Goal: Communication & Community: Answer question/provide support

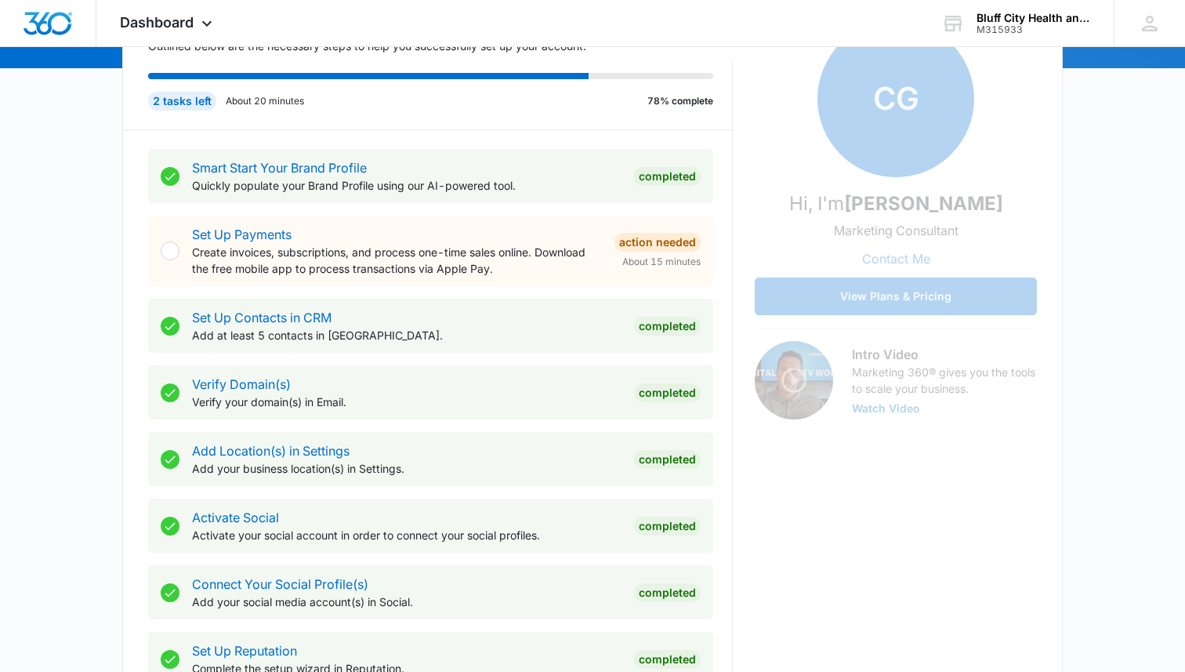
scroll to position [223, 0]
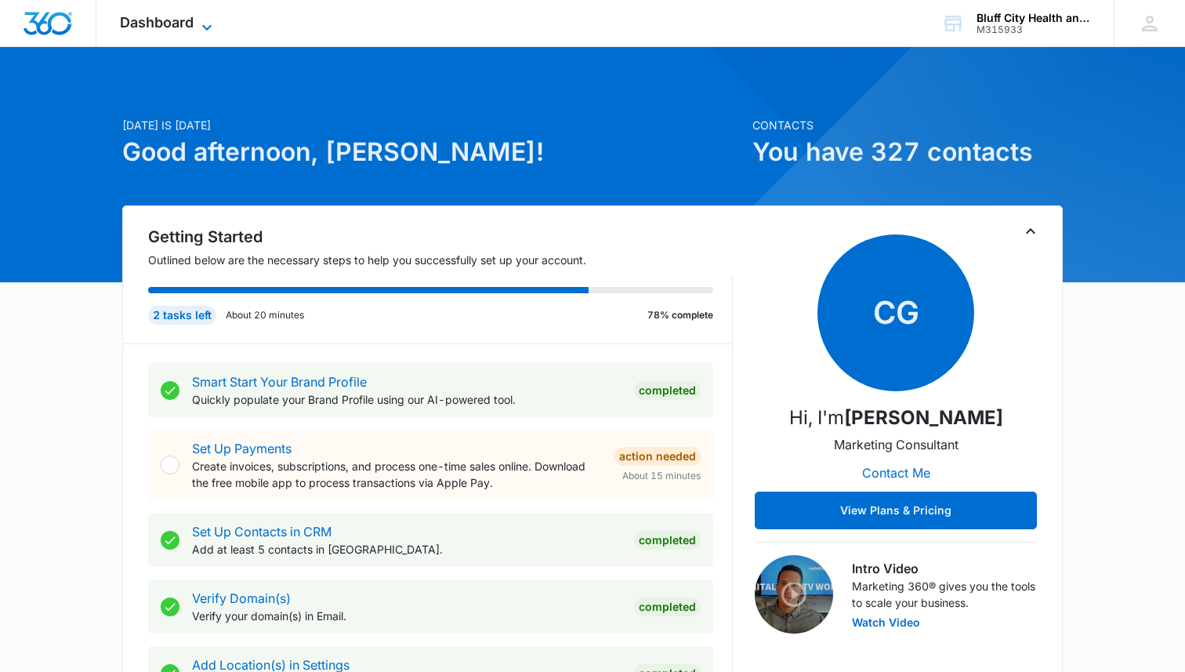
click at [210, 20] on icon at bounding box center [207, 27] width 19 height 19
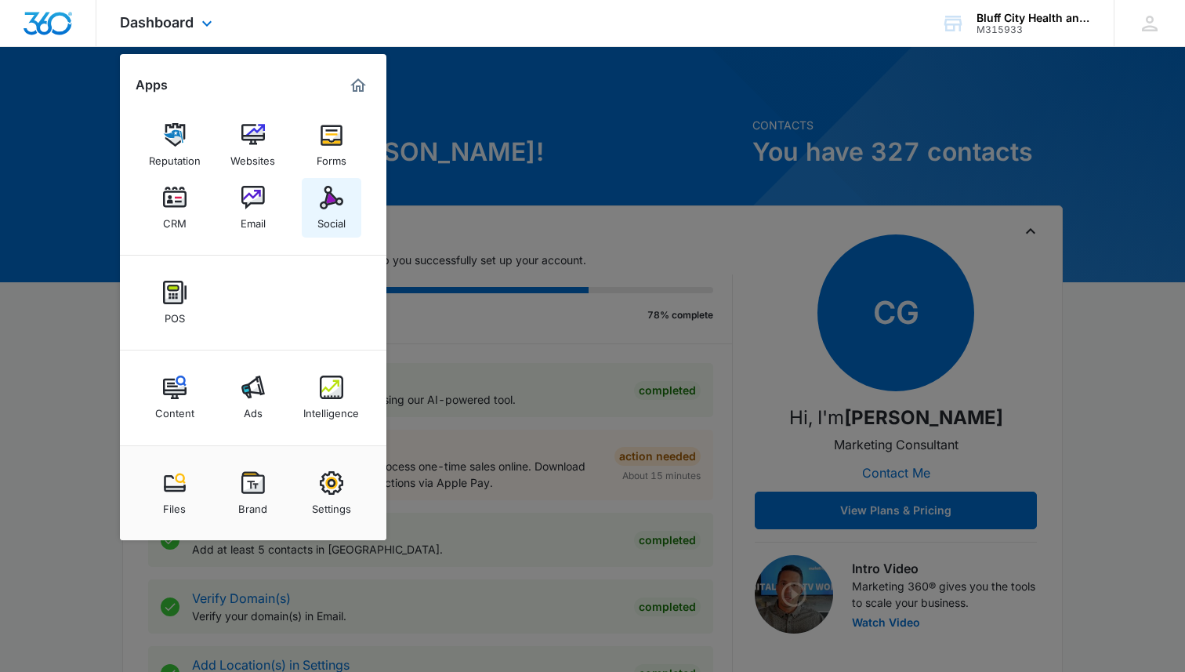
click at [332, 197] on img at bounding box center [332, 198] width 24 height 24
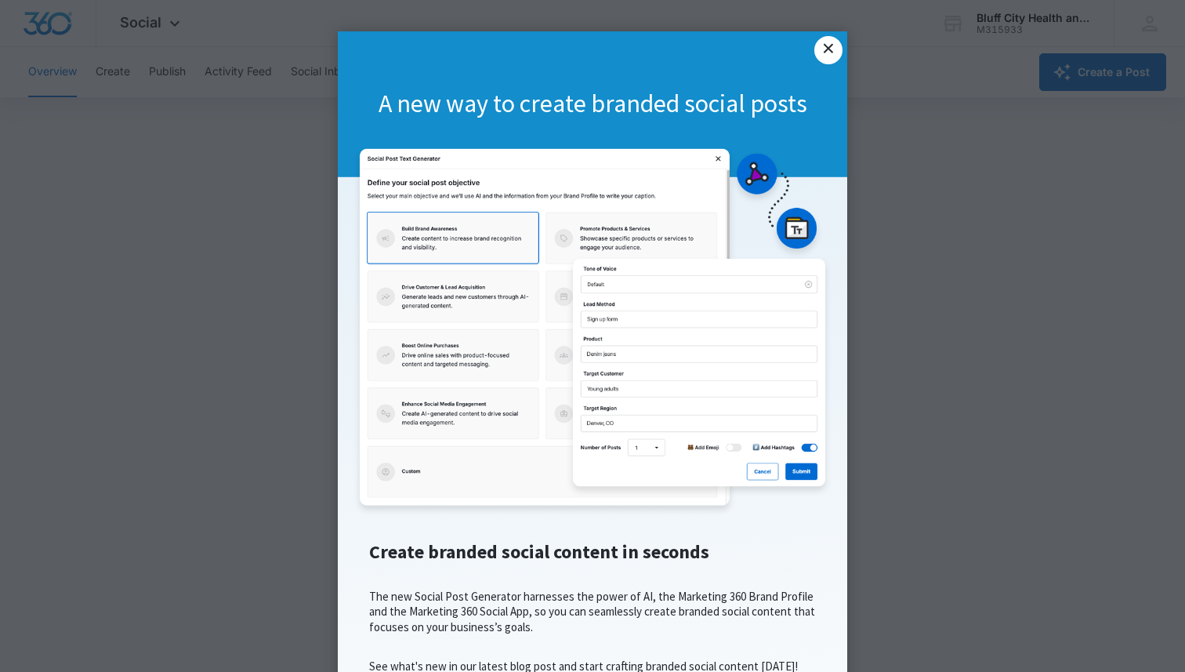
click at [829, 46] on link "×" at bounding box center [829, 50] width 28 height 28
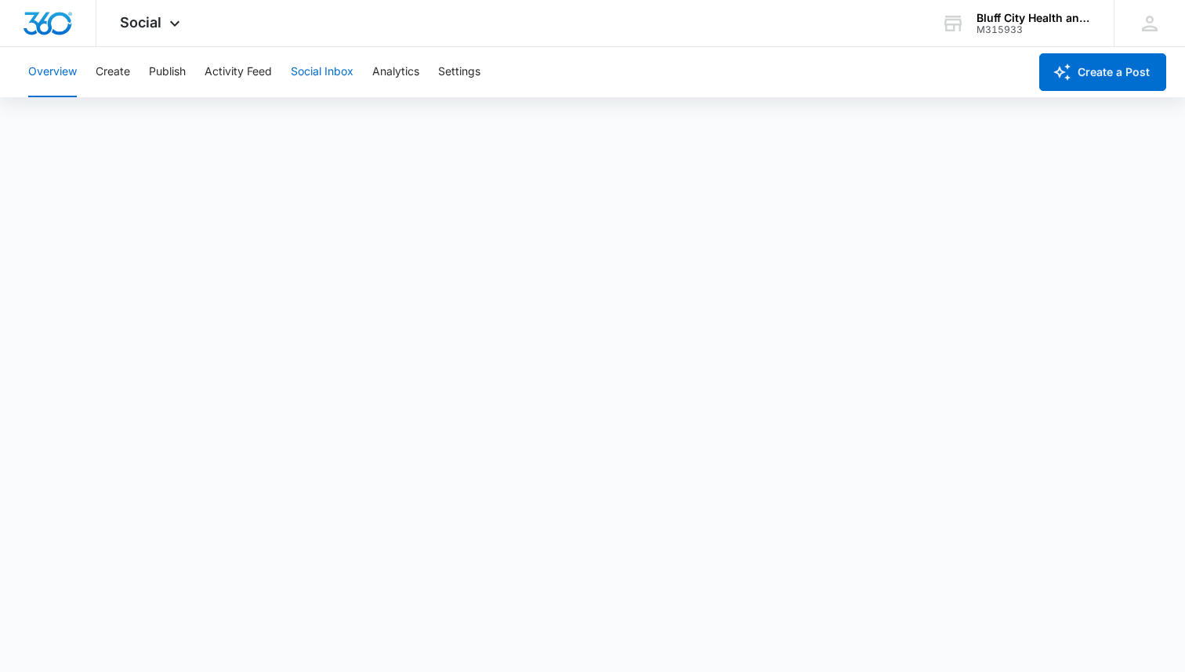
click at [310, 77] on button "Social Inbox" at bounding box center [322, 72] width 63 height 50
